Goal: Check status

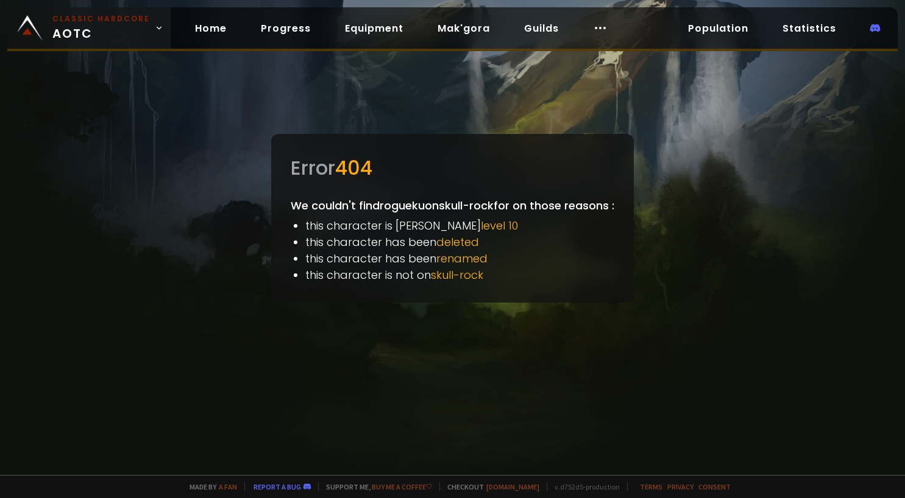
click at [96, 30] on span "Classic Hardcore AOTC" at bounding box center [101, 27] width 98 height 29
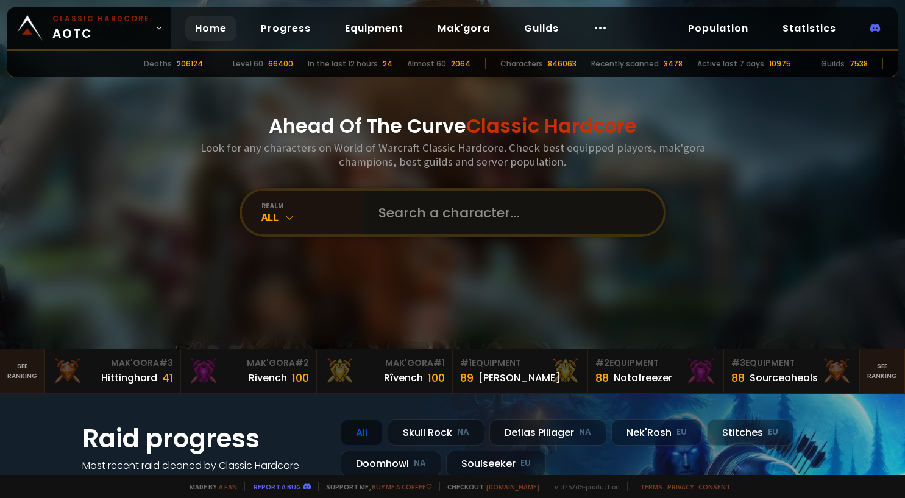
click at [440, 211] on input "text" at bounding box center [510, 213] width 278 height 44
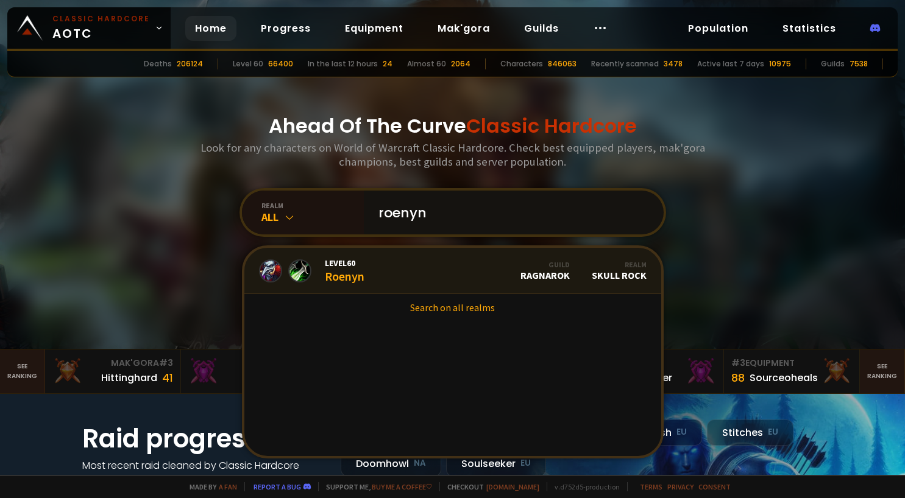
type input "roenyn"
click at [395, 254] on link "Level 60 Roenyn Guild Ragnarok Realm Skull Rock" at bounding box center [452, 271] width 417 height 46
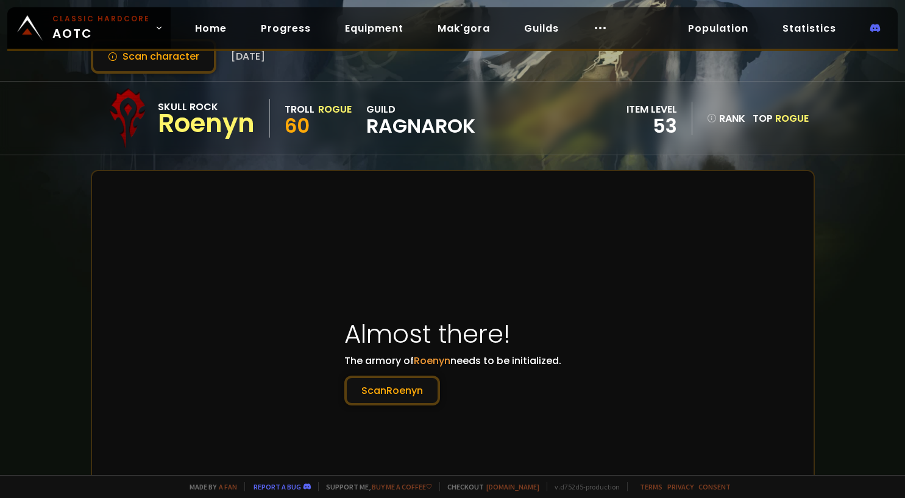
scroll to position [122, 0]
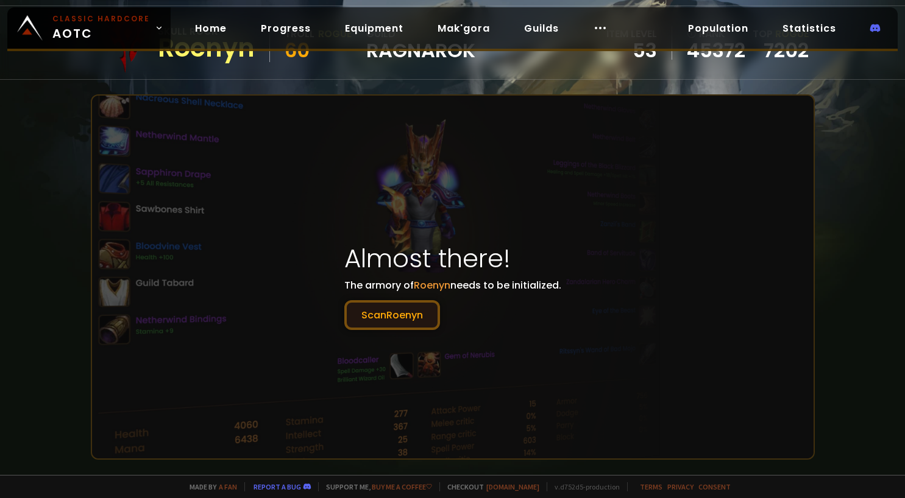
click at [410, 309] on button "[PERSON_NAME]" at bounding box center [392, 315] width 96 height 30
click at [391, 313] on button "[PERSON_NAME]" at bounding box center [392, 315] width 96 height 30
